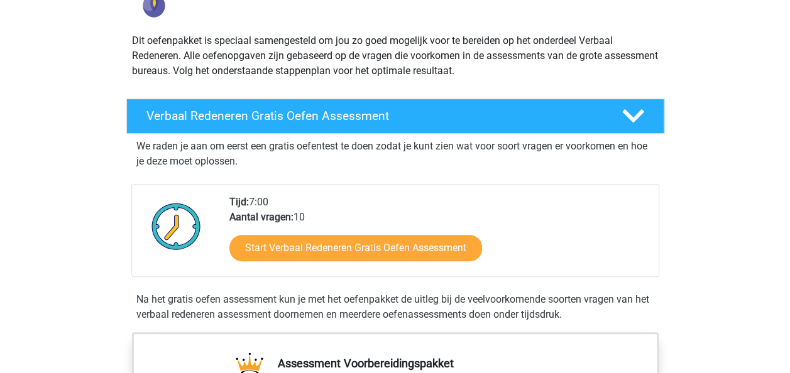
scroll to position [188, 0]
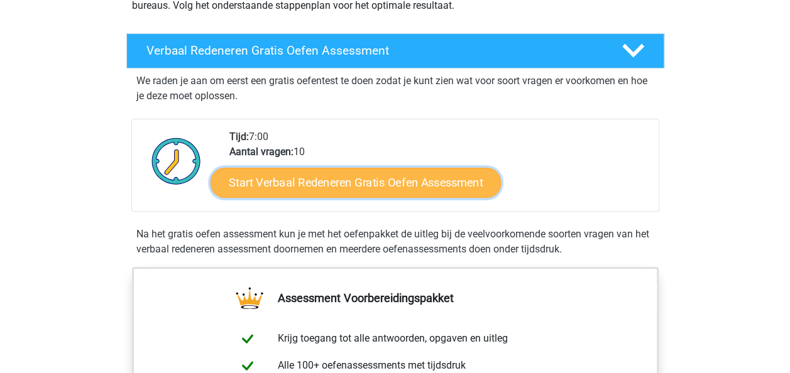
click at [356, 183] on link "Start Verbaal Redeneren Gratis Oefen Assessment" at bounding box center [355, 183] width 290 height 30
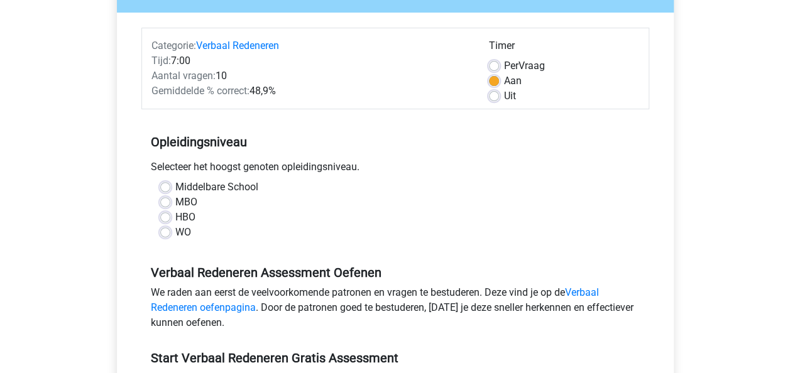
scroll to position [188, 0]
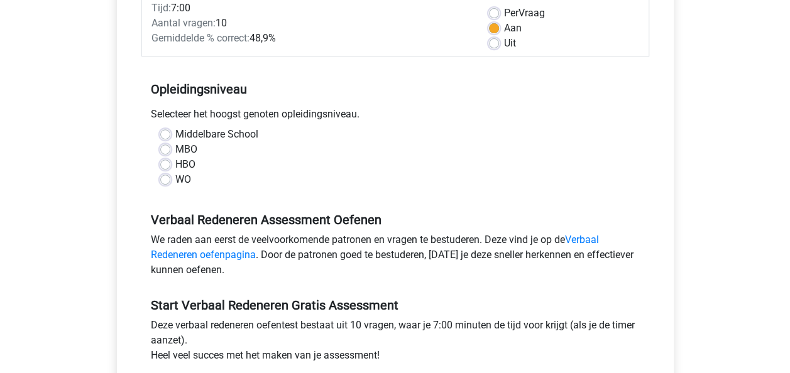
click at [181, 165] on label "HBO" at bounding box center [185, 164] width 20 height 15
click at [170, 165] on input "HBO" at bounding box center [165, 163] width 10 height 13
radio input "true"
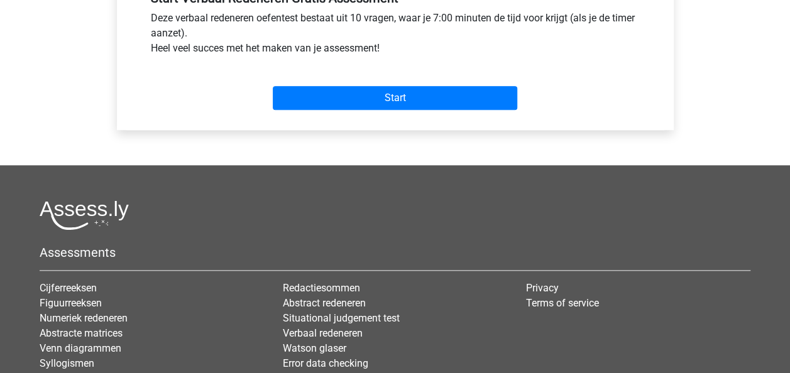
scroll to position [503, 0]
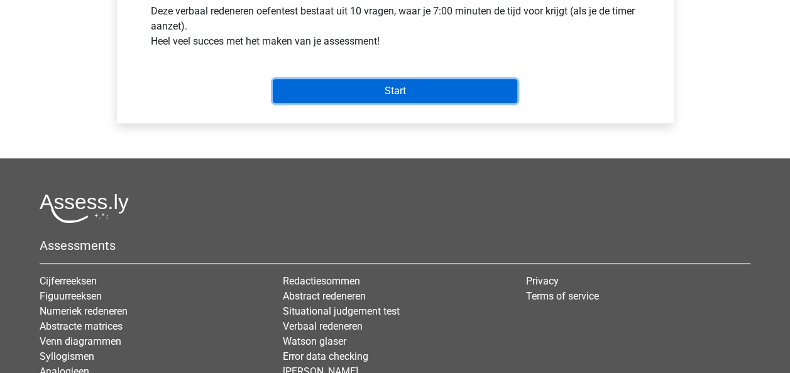
click at [391, 90] on input "Start" at bounding box center [395, 91] width 244 height 24
